Goal: Task Accomplishment & Management: Use online tool/utility

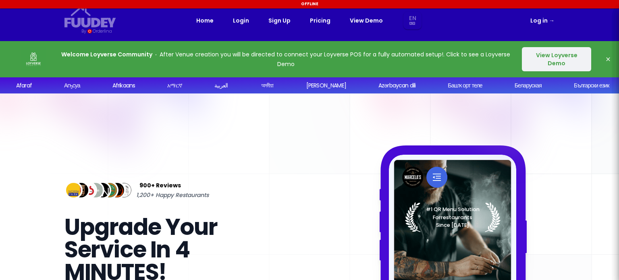
select select "en"
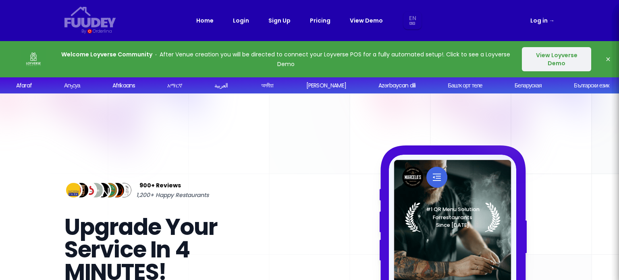
click at [540, 21] on link "Log in →" at bounding box center [542, 21] width 24 height 10
select select "en"
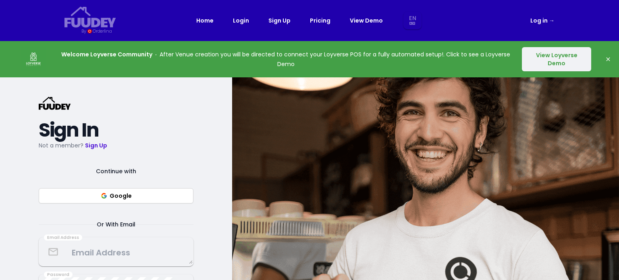
click at [168, 193] on button "Google" at bounding box center [116, 195] width 155 height 15
select select "en"
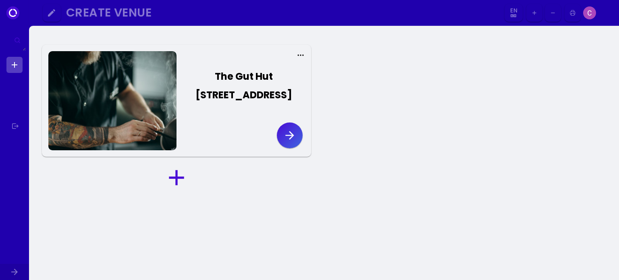
click at [282, 130] on button "button" at bounding box center [290, 135] width 26 height 26
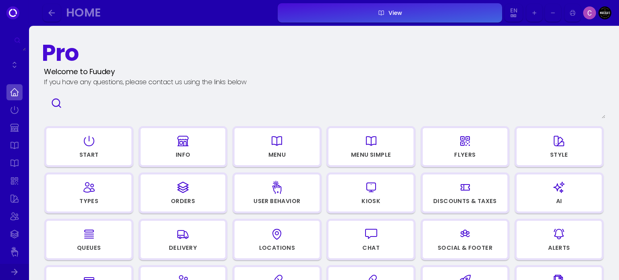
click at [371, 21] on button "View" at bounding box center [390, 12] width 224 height 19
click at [102, 147] on div "button" at bounding box center [89, 140] width 78 height 19
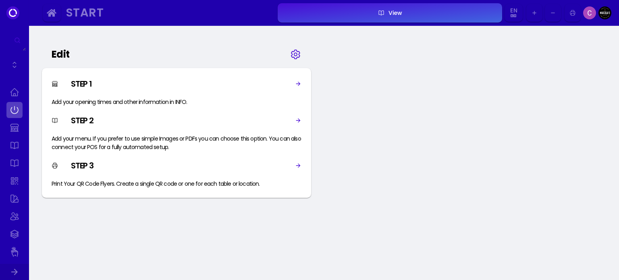
scroll to position [464, 0]
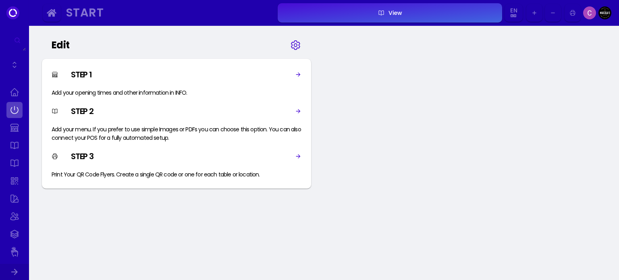
click at [300, 72] on icon at bounding box center [298, 74] width 6 height 6
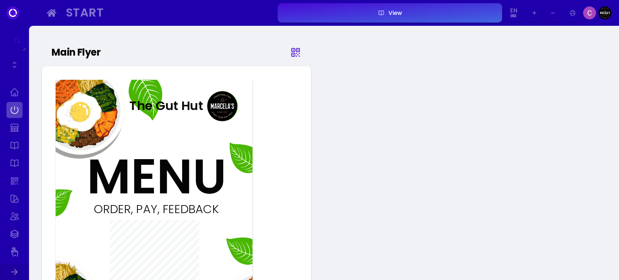
select select "united kingdom of great britain and northern ireland (the)"
select select "GBP"
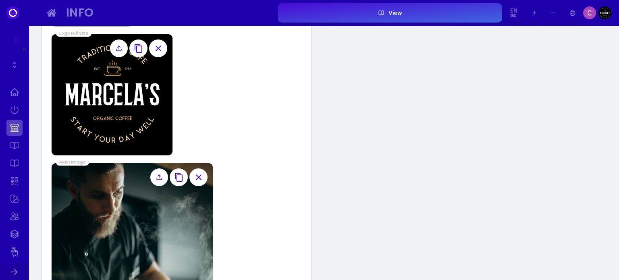
scroll to position [674, 0]
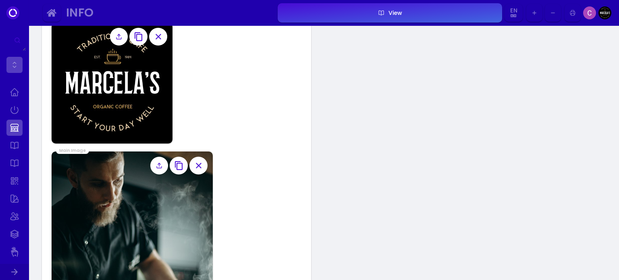
click at [10, 66] on link at bounding box center [14, 65] width 16 height 16
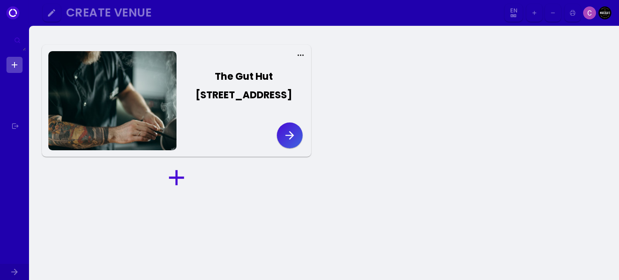
click at [285, 136] on icon "button" at bounding box center [289, 135] width 13 height 13
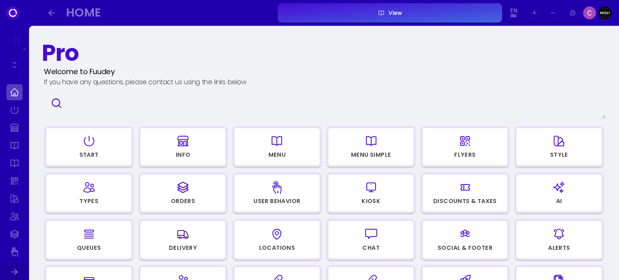
click at [285, 136] on div "button" at bounding box center [277, 140] width 78 height 19
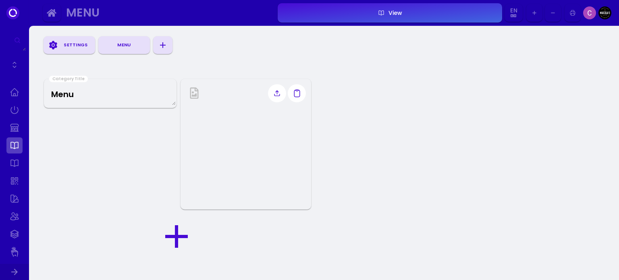
click at [79, 54] on div "Settings Menu" at bounding box center [344, 45] width 619 height 23
click at [69, 46] on div "Settings" at bounding box center [76, 45] width 32 height 12
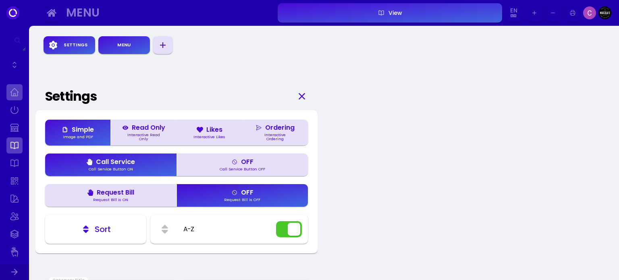
click at [17, 97] on link at bounding box center [14, 92] width 16 height 16
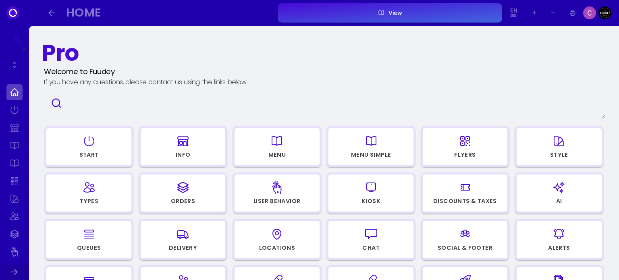
click at [357, 150] on div "button" at bounding box center [371, 140] width 78 height 19
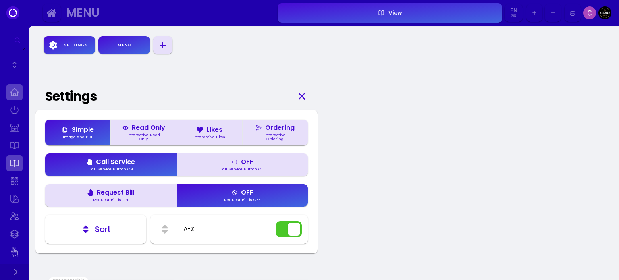
click at [10, 95] on link at bounding box center [14, 92] width 16 height 16
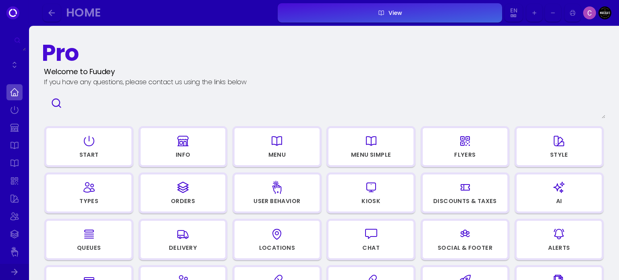
click at [558, 186] on icon "button" at bounding box center [559, 187] width 10 height 10
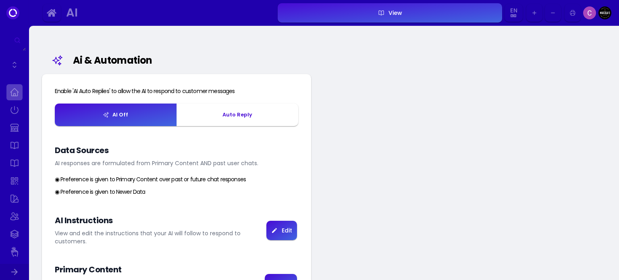
click at [8, 90] on link at bounding box center [14, 92] width 16 height 16
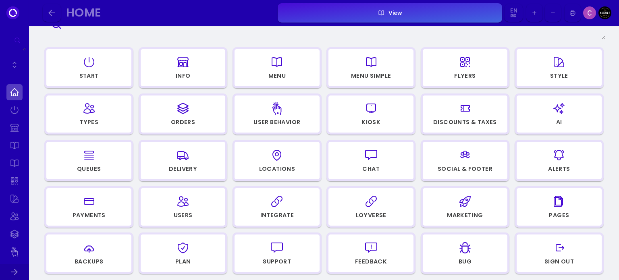
scroll to position [82, 0]
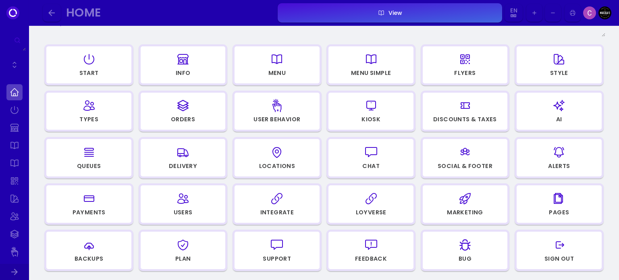
click at [194, 158] on div "button" at bounding box center [183, 152] width 78 height 19
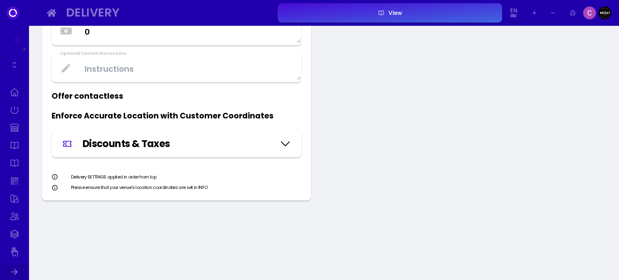
scroll to position [276, 0]
click at [12, 95] on link at bounding box center [14, 92] width 16 height 16
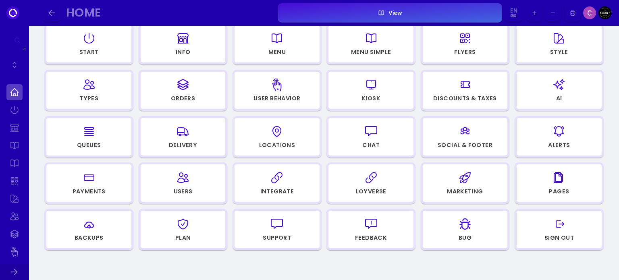
scroll to position [103, 0]
click at [372, 183] on icon "button" at bounding box center [371, 177] width 13 height 40
select select "11772fc1-bdec-44f5-a6eb-ced306b703e9"
select select "c24a0250-3778-418d-9b84-c398f5d05c39"
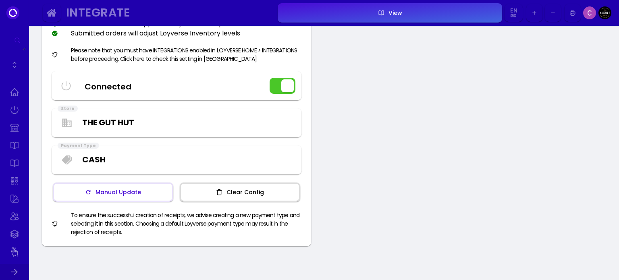
scroll to position [121, 0]
click at [118, 195] on div "Manual Update" at bounding box center [116, 192] width 50 height 6
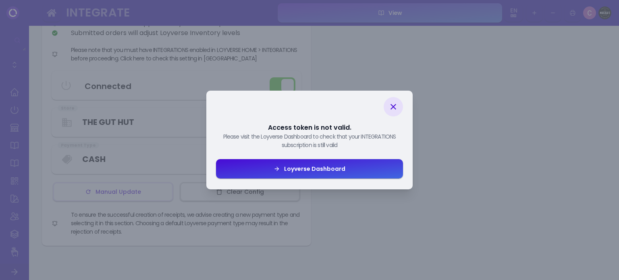
click at [325, 166] on div "Loyverse Dashboard" at bounding box center [312, 169] width 65 height 6
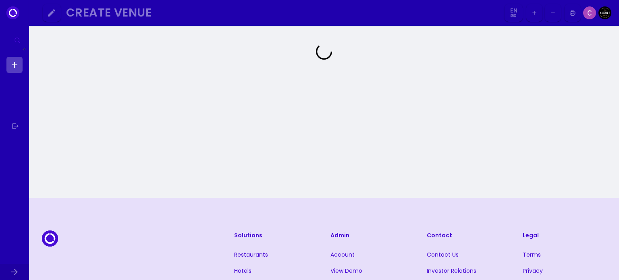
select select "en"
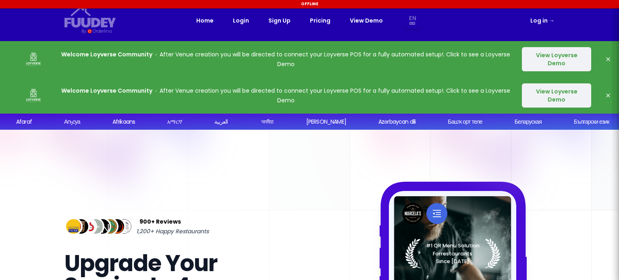
select select "en"
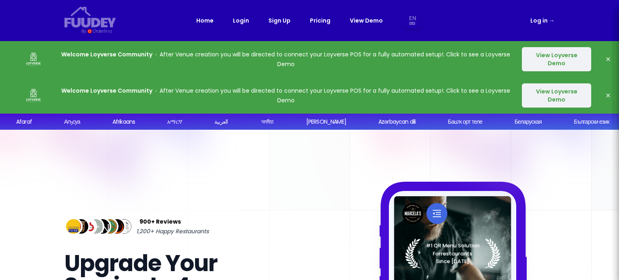
select select "en"
click at [542, 22] on link "Log in →" at bounding box center [542, 21] width 24 height 10
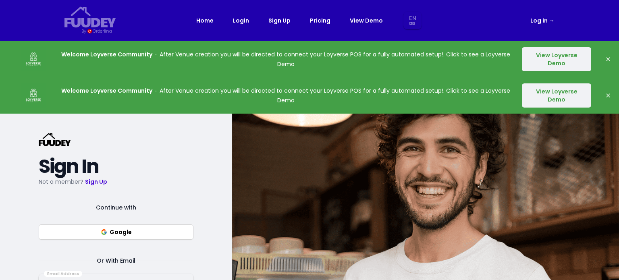
select select "en"
click at [151, 229] on button "Google" at bounding box center [116, 231] width 155 height 15
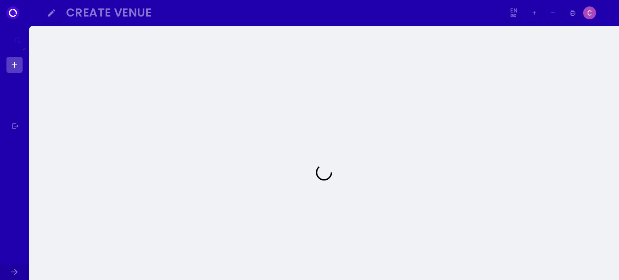
select select "en"
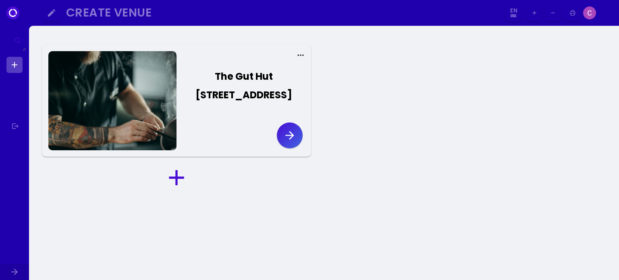
click at [151, 229] on div "The Gut Hut 42 Crescent Rust" at bounding box center [176, 172] width 282 height 280
click at [279, 130] on button "button" at bounding box center [290, 135] width 26 height 26
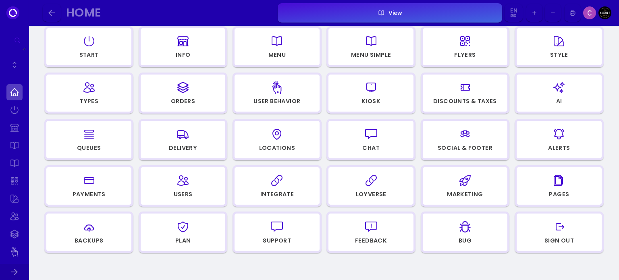
scroll to position [101, 0]
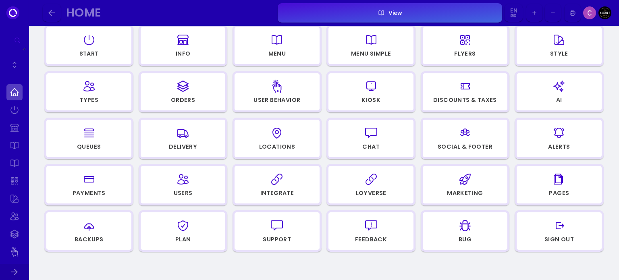
click at [380, 173] on div "button" at bounding box center [371, 179] width 78 height 19
select select "11772fc1-bdec-44f5-a6eb-ced306b703e9"
select select "c24a0250-3778-418d-9b84-c398f5d05c39"
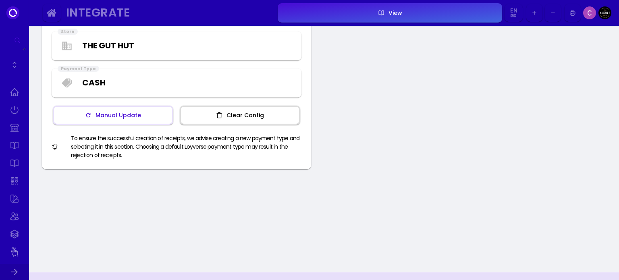
scroll to position [206, 0]
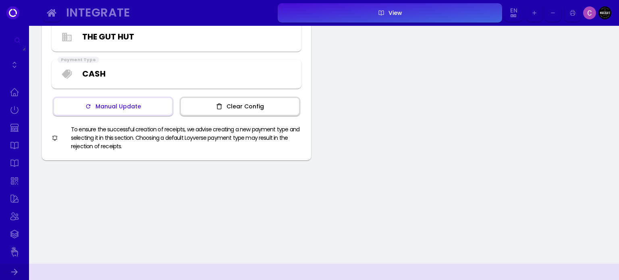
click at [119, 110] on button "Manual Update" at bounding box center [113, 106] width 120 height 19
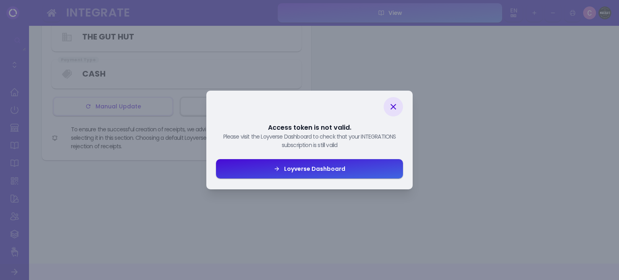
select select "en"
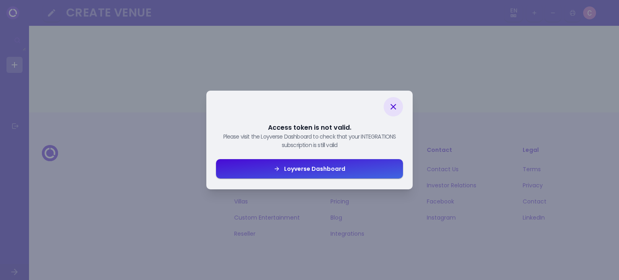
select select "en"
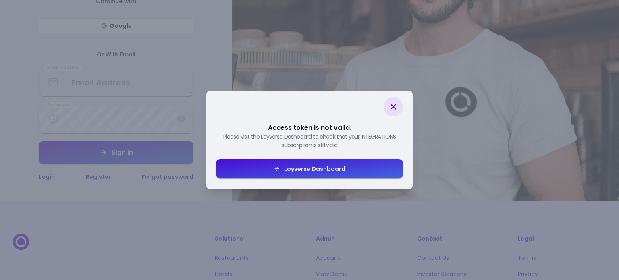
select select "en"
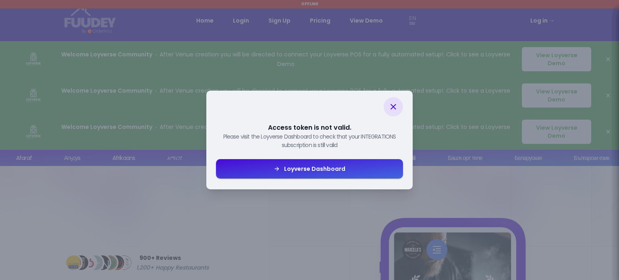
select select "en"
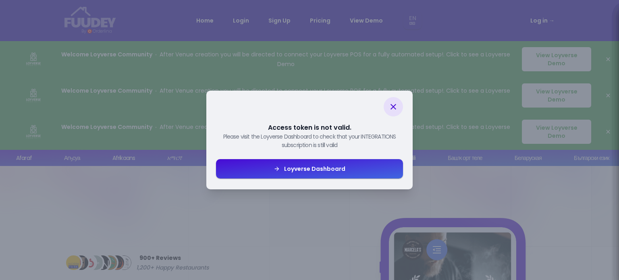
select select "en"
click at [400, 107] on div at bounding box center [393, 106] width 19 height 19
select select "en"
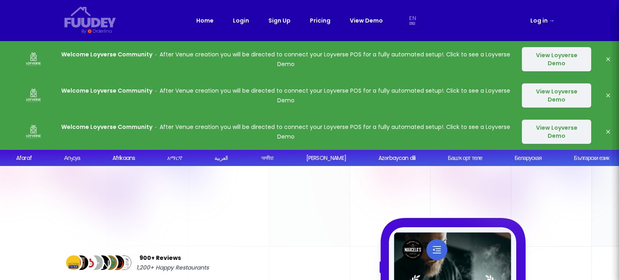
select select "en"
click at [535, 56] on button "View Loyverse Demo" at bounding box center [556, 59] width 69 height 24
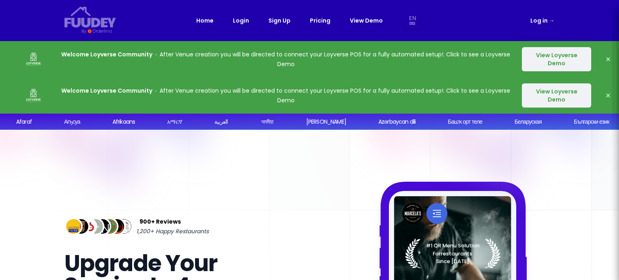
select select "en"
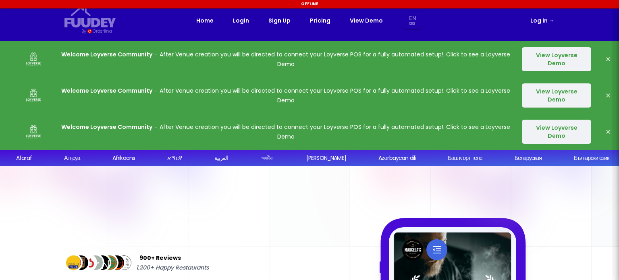
select select "en"
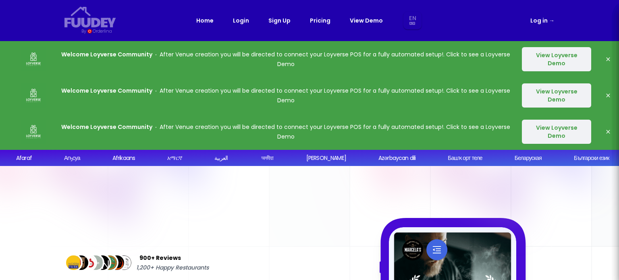
select select "en"
click at [537, 23] on link "Log in →" at bounding box center [542, 21] width 24 height 10
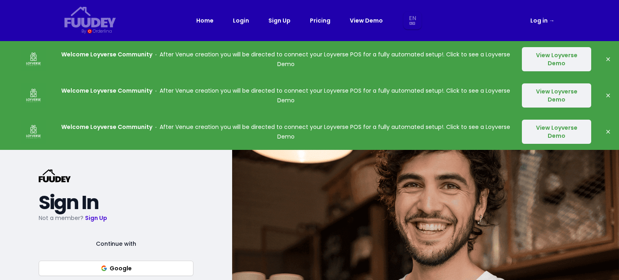
select select "en"
click at [141, 272] on button "Google" at bounding box center [116, 268] width 155 height 15
select select "en"
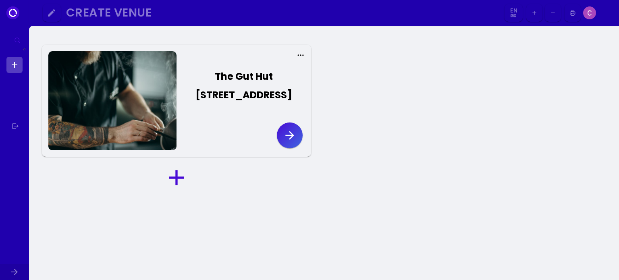
click at [299, 56] on icon at bounding box center [300, 55] width 8 height 8
select select "en"
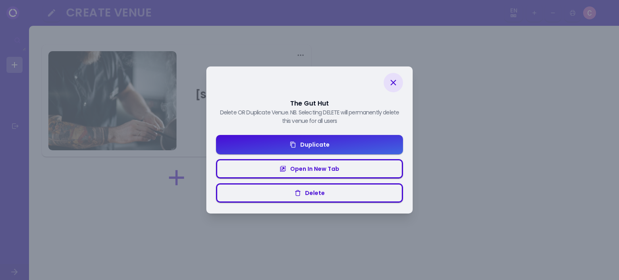
click at [308, 195] on div "Delete" at bounding box center [313, 193] width 24 height 6
select select "en"
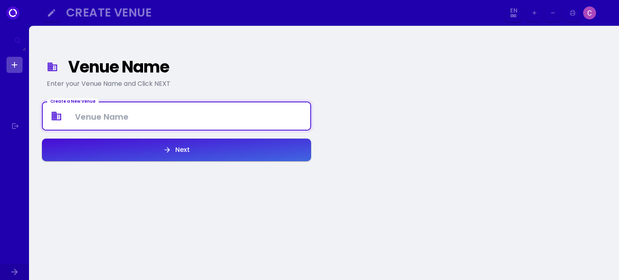
click at [172, 121] on Venue at bounding box center [176, 116] width 267 height 24
type Venue "The Gut Hut"
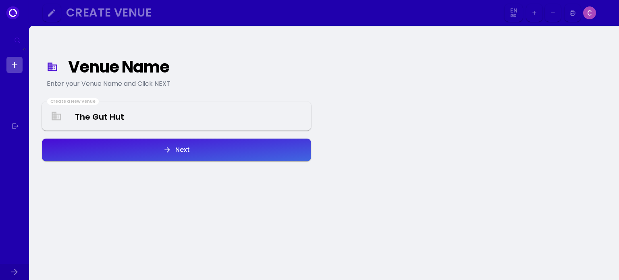
click at [184, 156] on button "Next" at bounding box center [176, 150] width 269 height 23
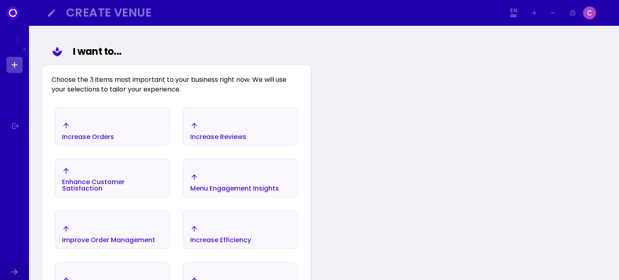
scroll to position [93, 0]
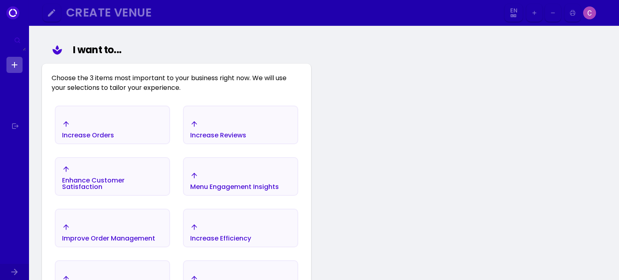
click at [131, 129] on div "Increase Orders" at bounding box center [113, 129] width 114 height 28
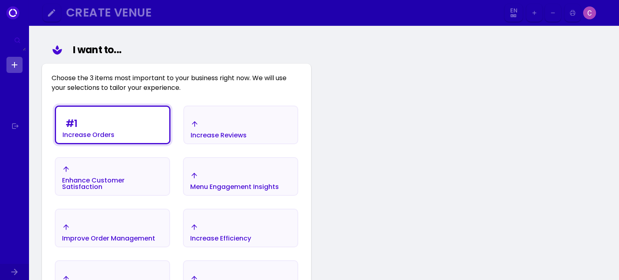
click at [193, 127] on icon "button" at bounding box center [195, 124] width 8 height 8
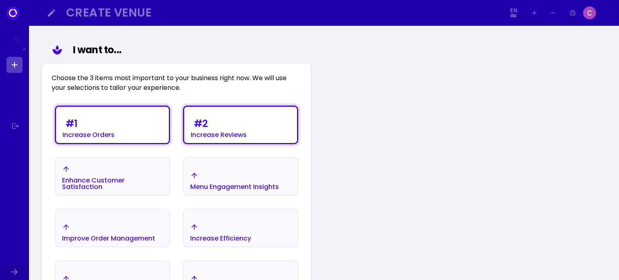
click at [213, 196] on div "# 1 Increase Orders # 2 Increase Reviews Enhance Customer Satisfaction Menu Eng…" at bounding box center [177, 248] width 250 height 293
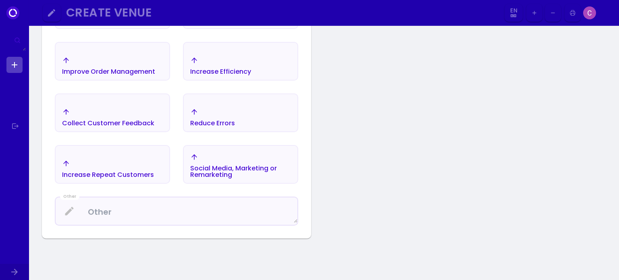
scroll to position [262, 0]
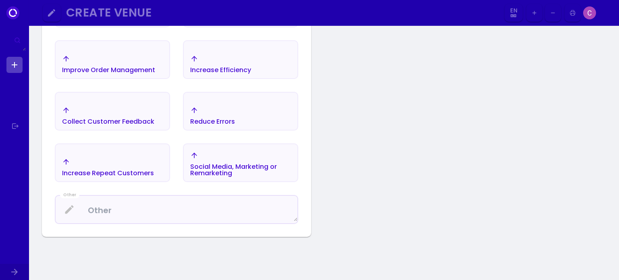
click at [211, 169] on div "Social Media, Marketing or Remarketing" at bounding box center [240, 170] width 101 height 13
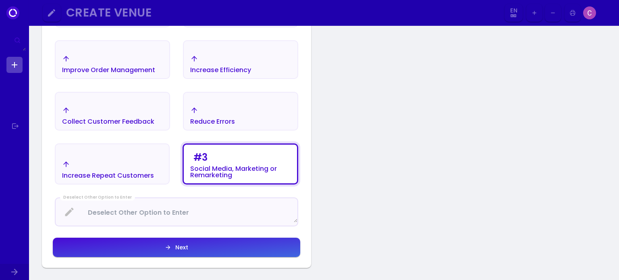
click at [213, 242] on button "Next" at bounding box center [176, 247] width 247 height 19
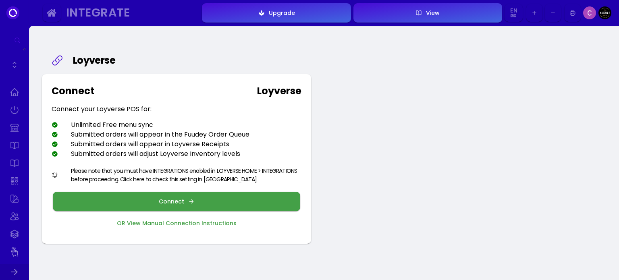
click at [186, 204] on button "Connect" at bounding box center [176, 201] width 247 height 19
